Goal: Task Accomplishment & Management: Manage account settings

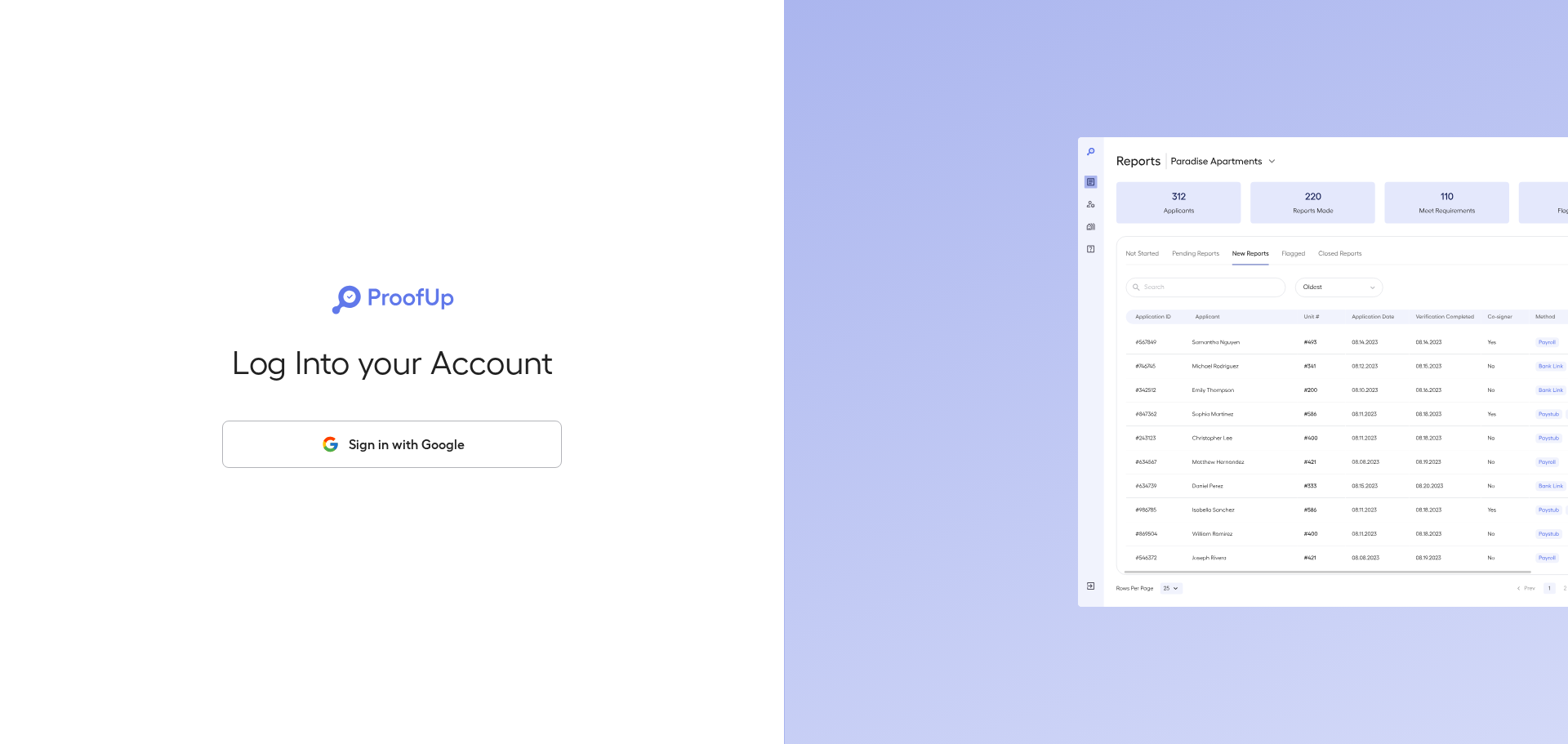
click at [275, 432] on button "Sign in with Google" at bounding box center [392, 443] width 340 height 47
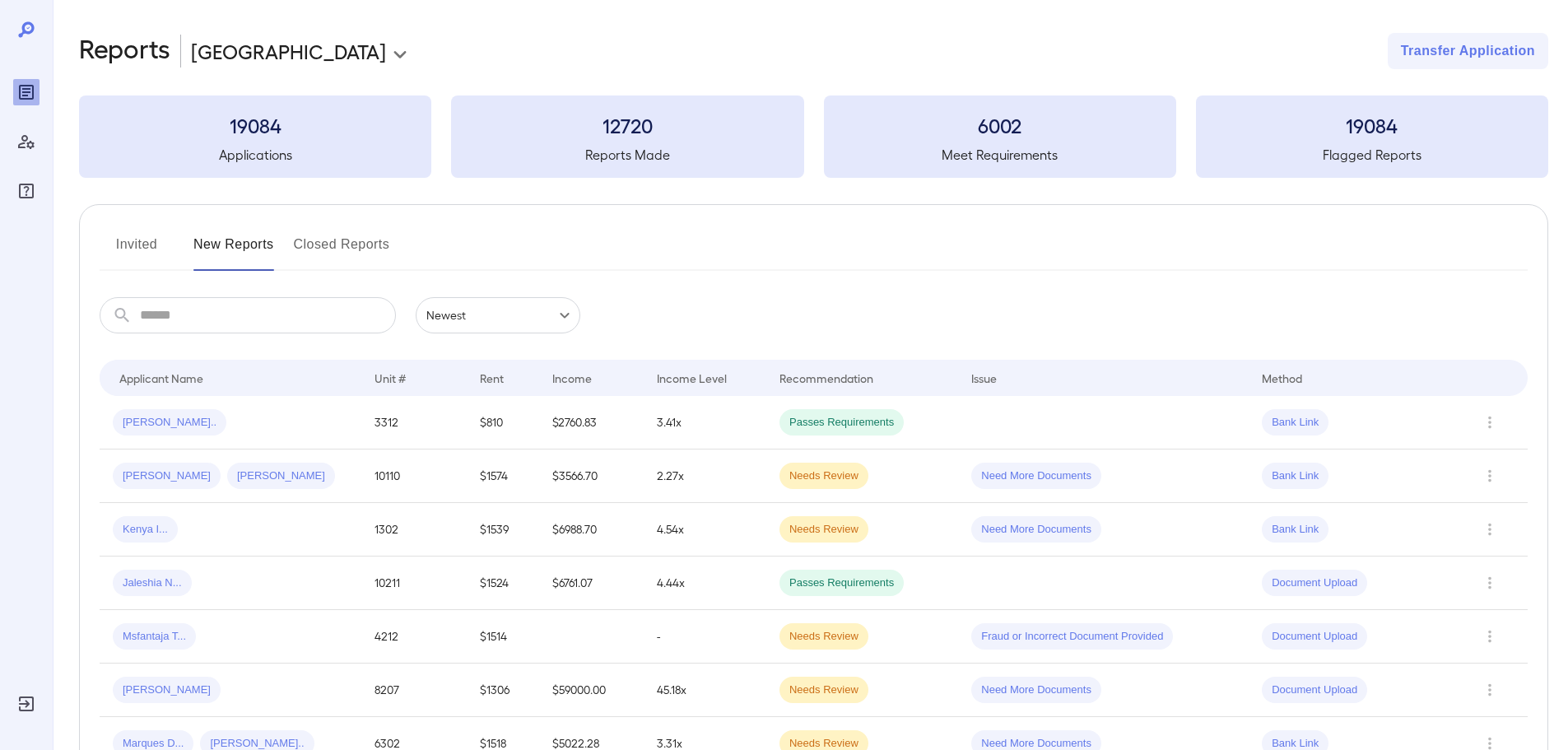
click at [123, 246] on button "Invited" at bounding box center [136, 251] width 74 height 40
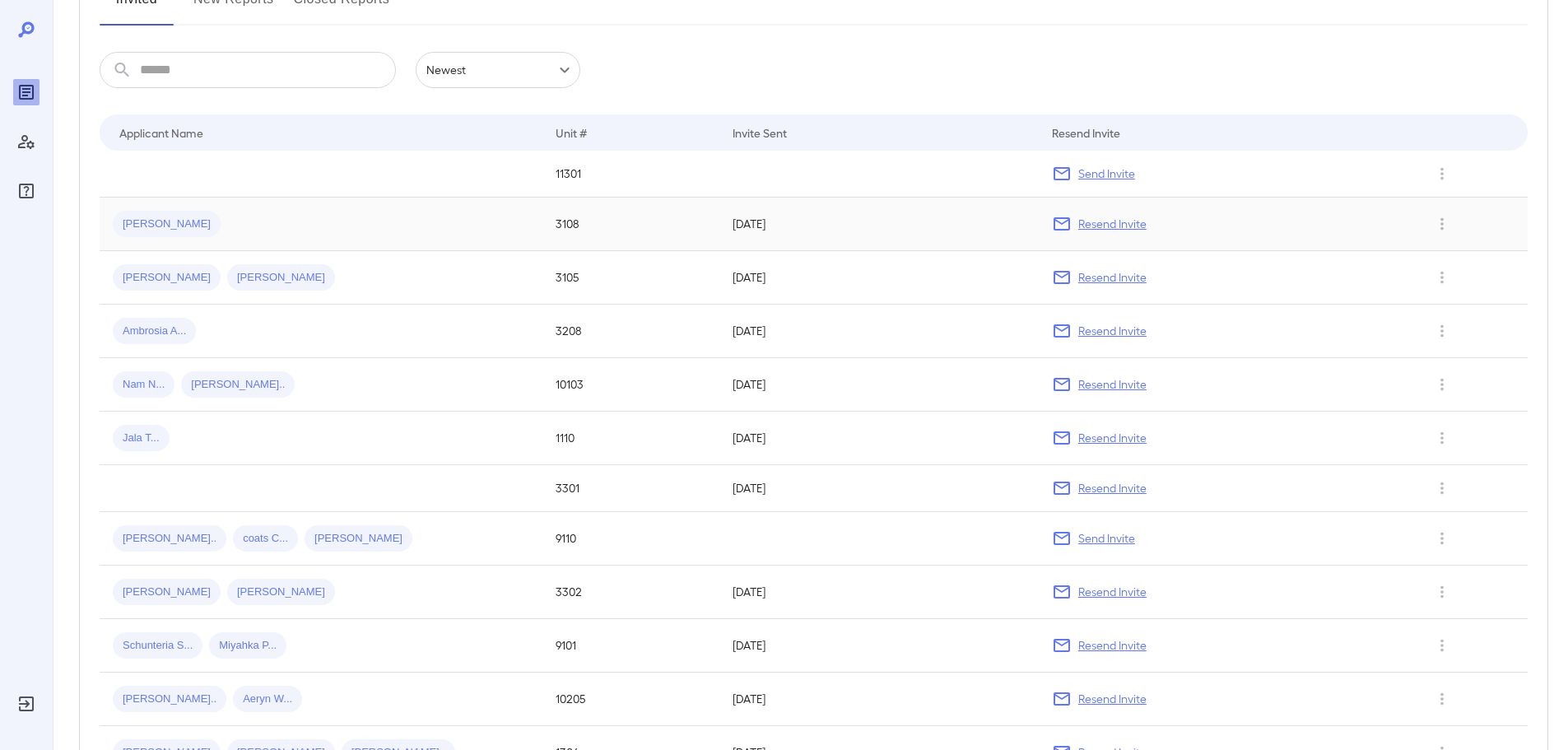
scroll to position [247, 0]
click at [208, 78] on input "text" at bounding box center [267, 69] width 256 height 37
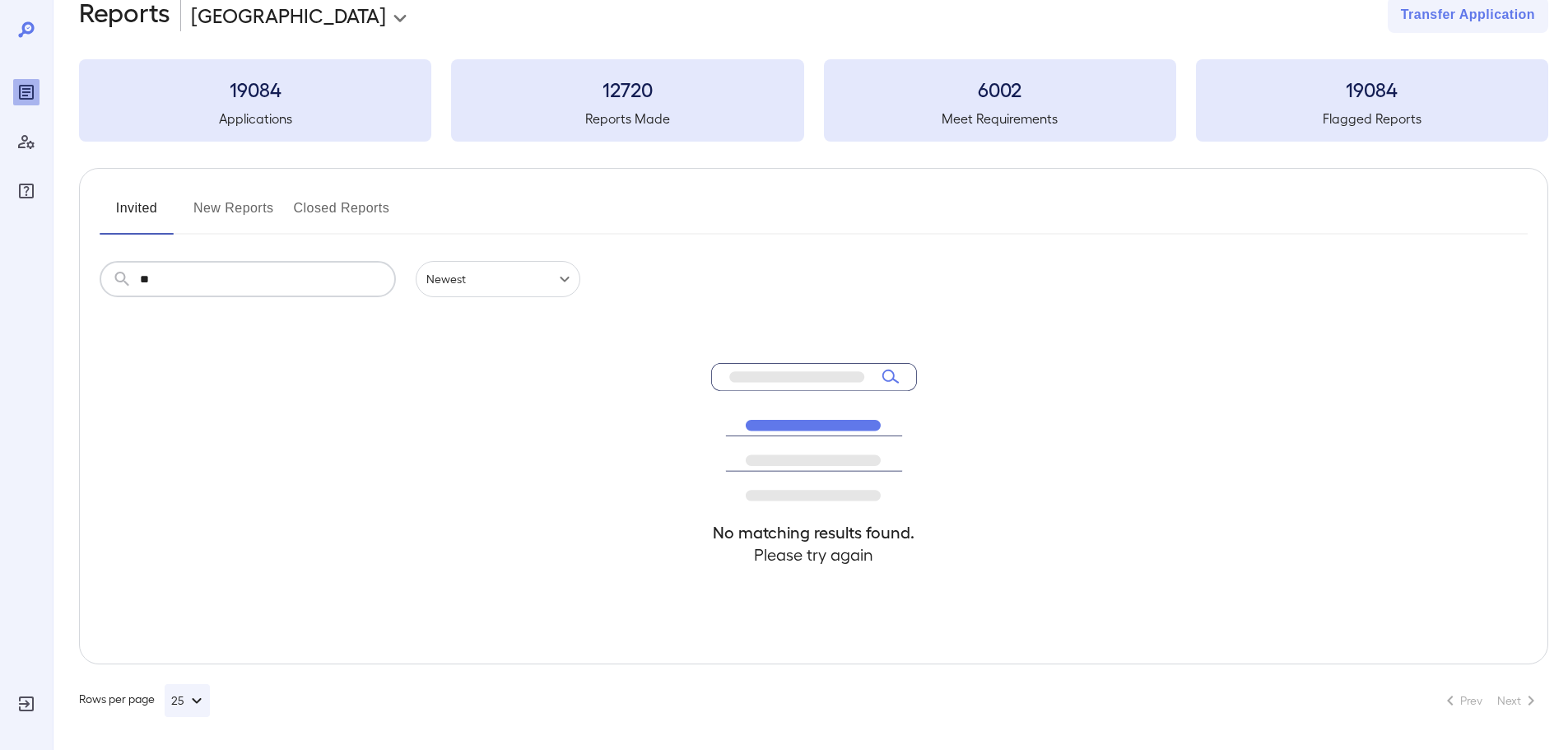
scroll to position [37, 0]
type input "*****"
click at [258, 216] on button "New Reports" at bounding box center [234, 214] width 81 height 40
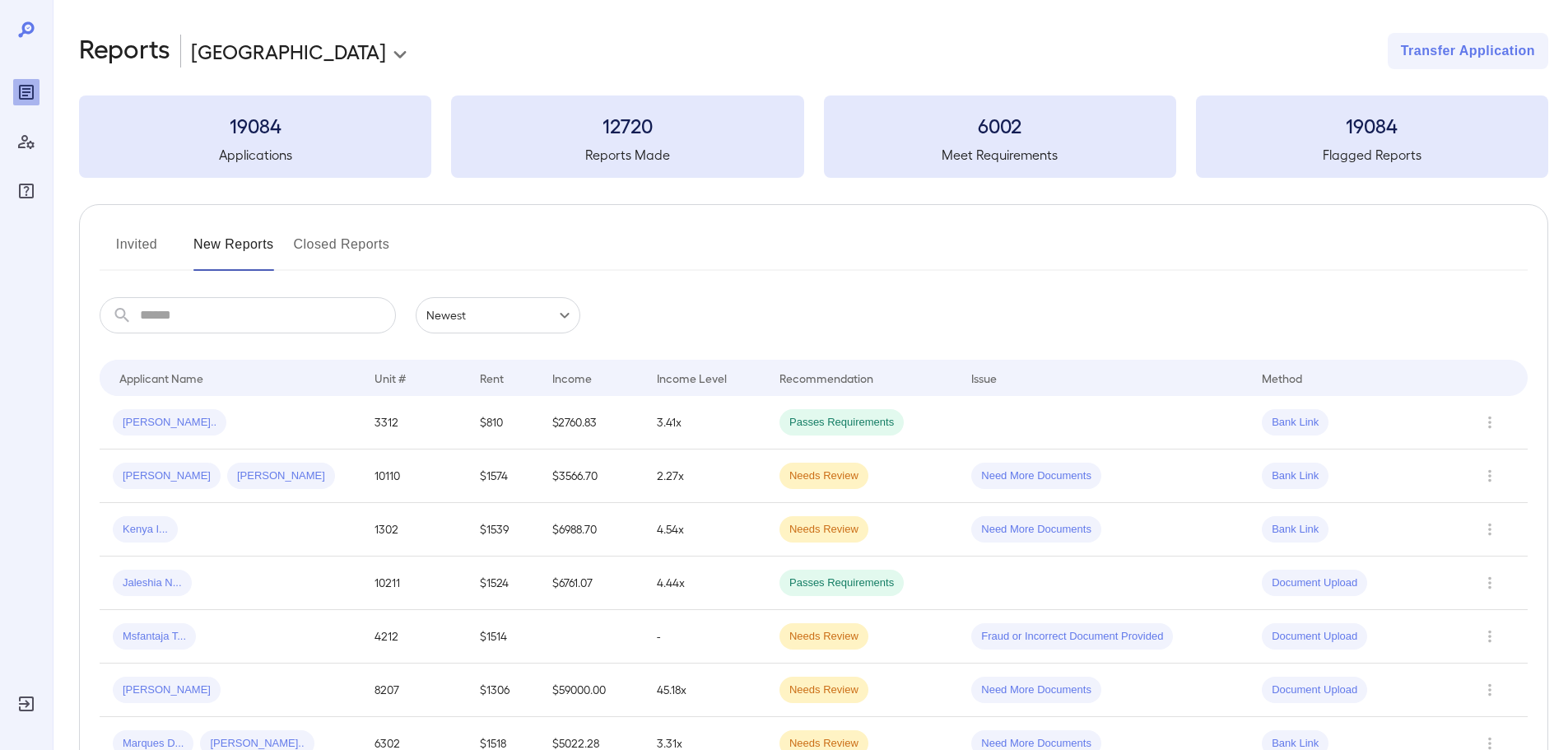
click at [128, 250] on button "Invited" at bounding box center [136, 251] width 74 height 40
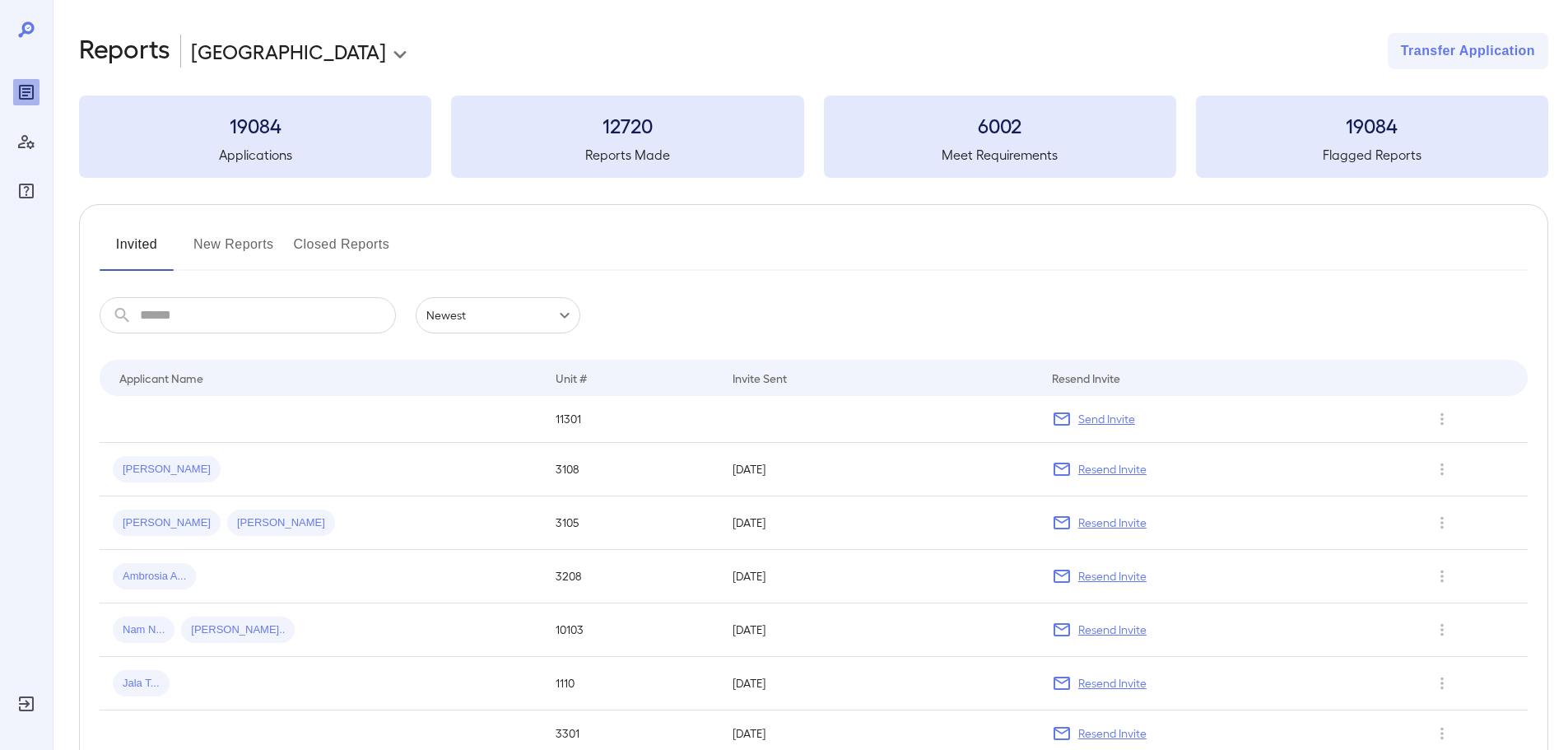
click at [263, 243] on button "New Reports" at bounding box center [234, 251] width 81 height 40
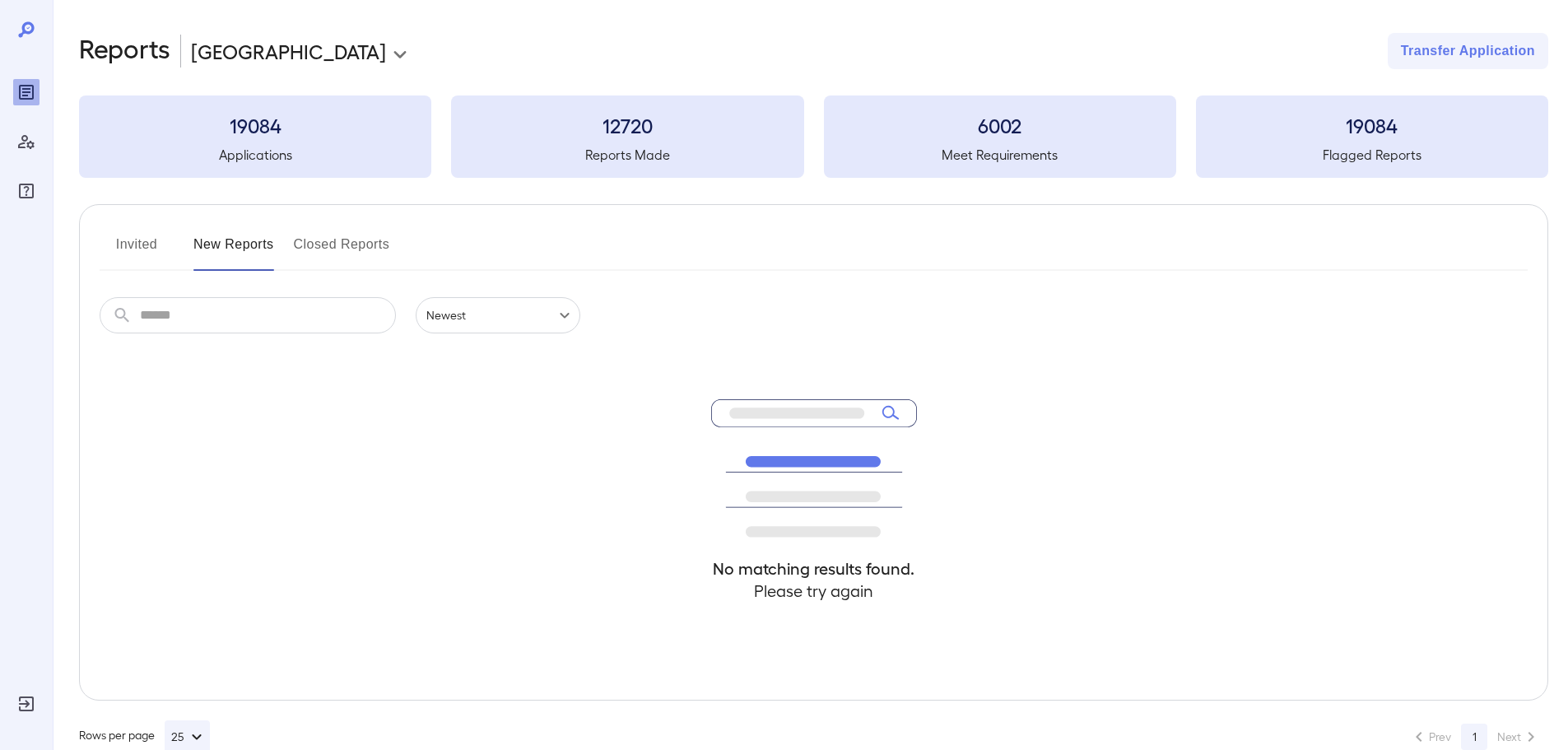
click at [263, 243] on button "New Reports" at bounding box center [234, 251] width 81 height 40
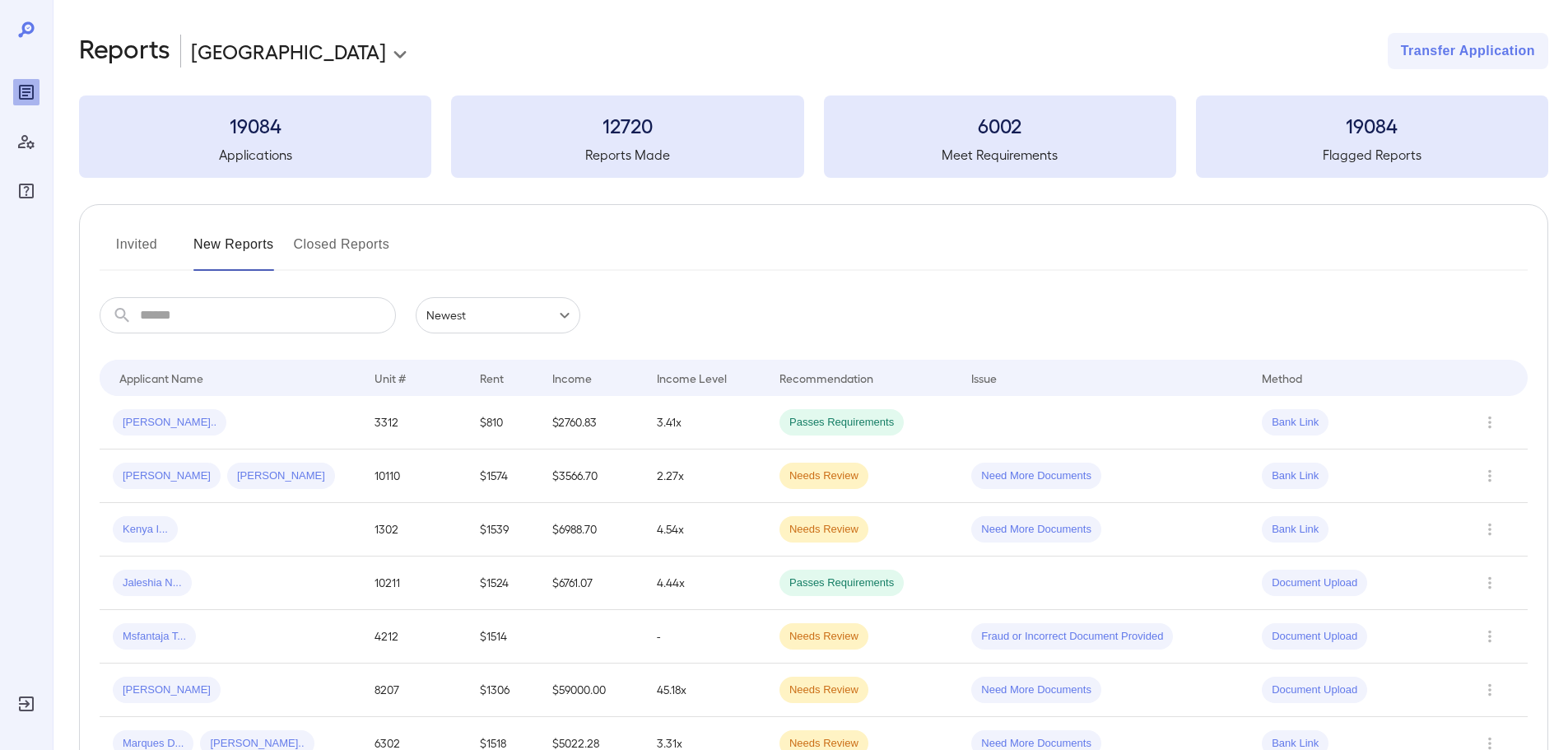
click at [132, 260] on button "Invited" at bounding box center [136, 251] width 74 height 40
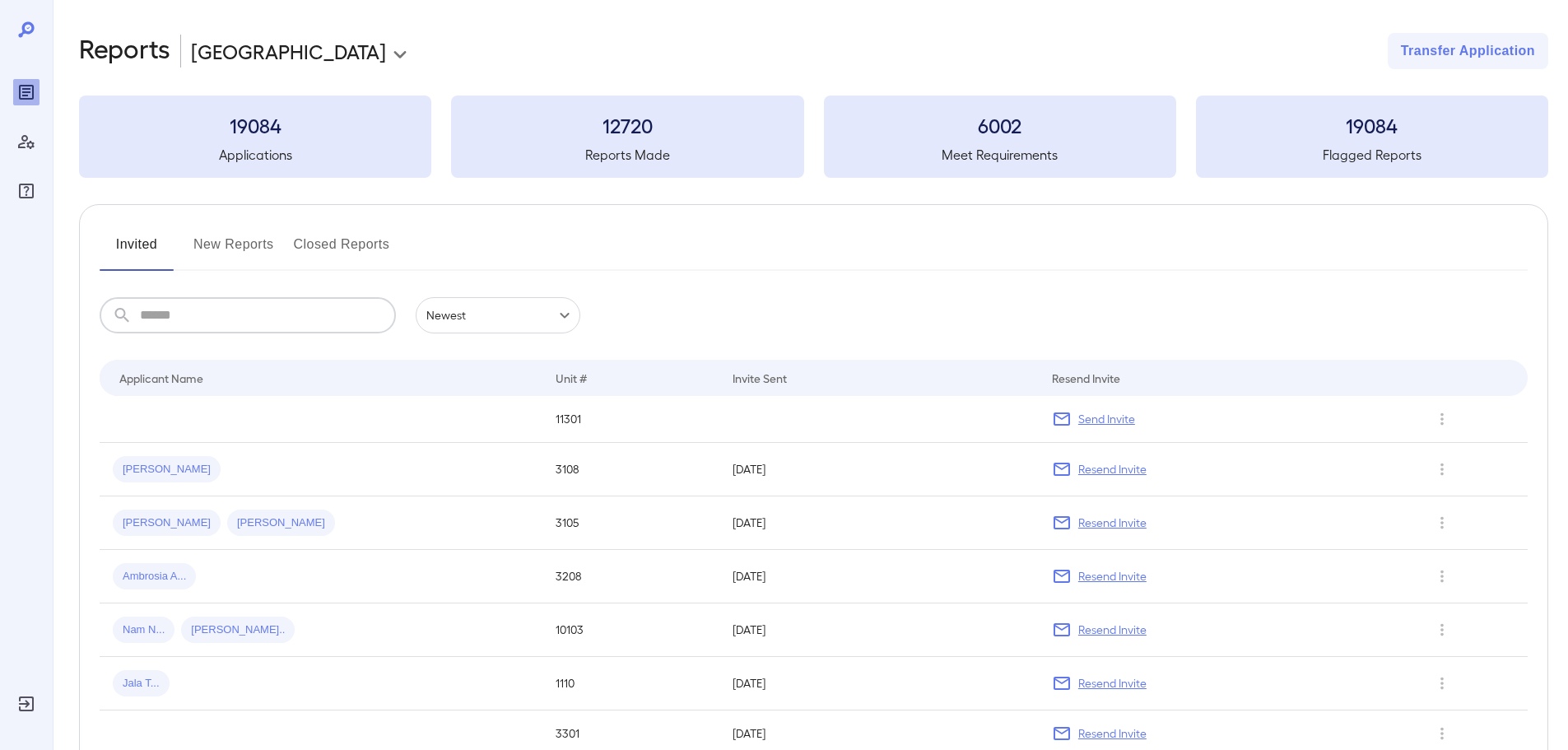
drag, startPoint x: 166, startPoint y: 320, endPoint x: 1521, endPoint y: 231, distance: 1357.9
click at [197, 319] on input "text" at bounding box center [267, 316] width 256 height 37
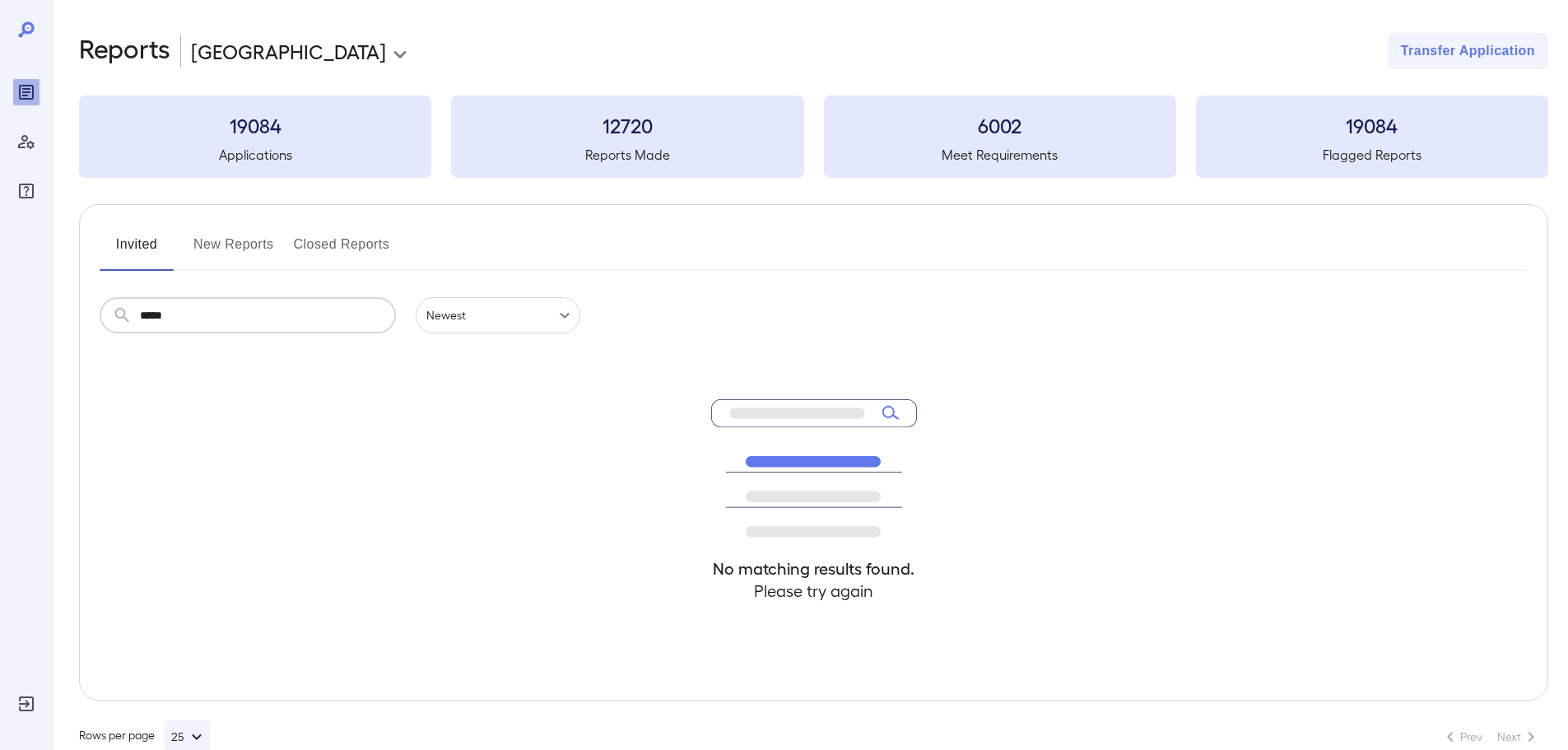
type input "*****"
click at [236, 236] on button "New Reports" at bounding box center [234, 251] width 81 height 40
